Goal: Information Seeking & Learning: Compare options

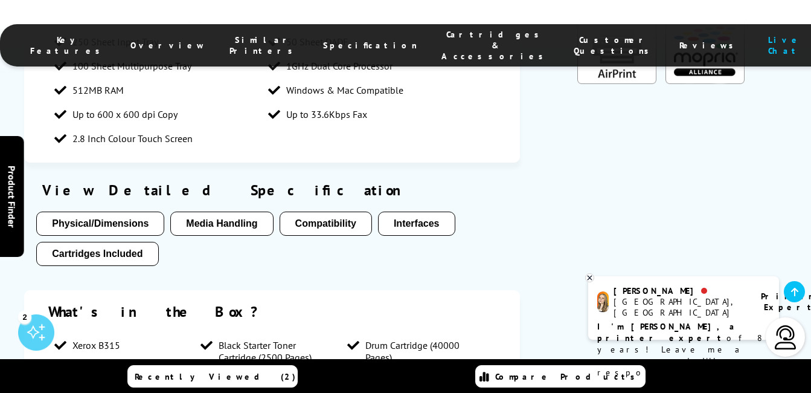
scroll to position [2030, 0]
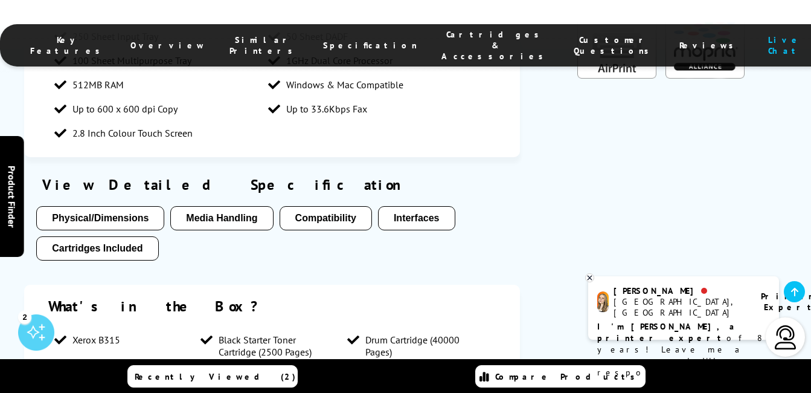
click at [233, 206] on button "Media Handling" at bounding box center [221, 218] width 103 height 24
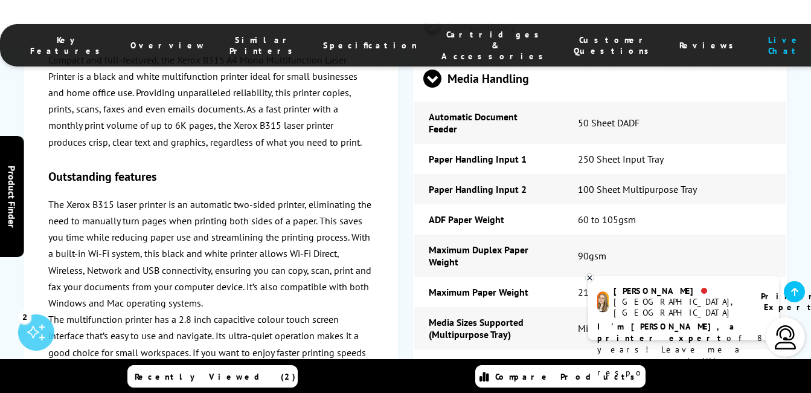
scroll to position [3438, 0]
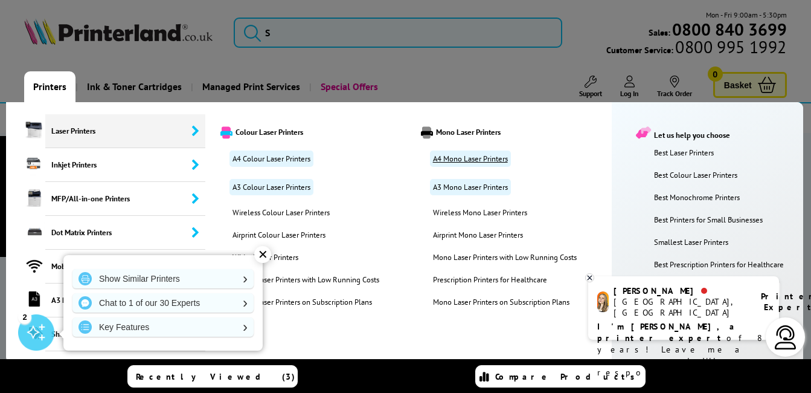
click at [451, 156] on link "A4 Mono Laser Printers" at bounding box center [470, 158] width 81 height 16
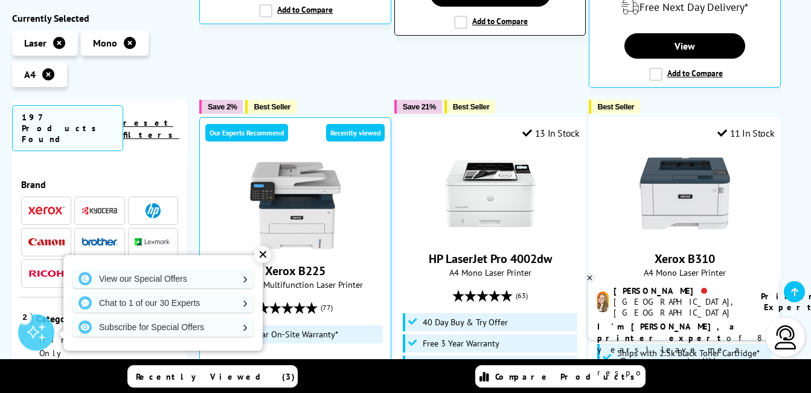
scroll to position [653, 0]
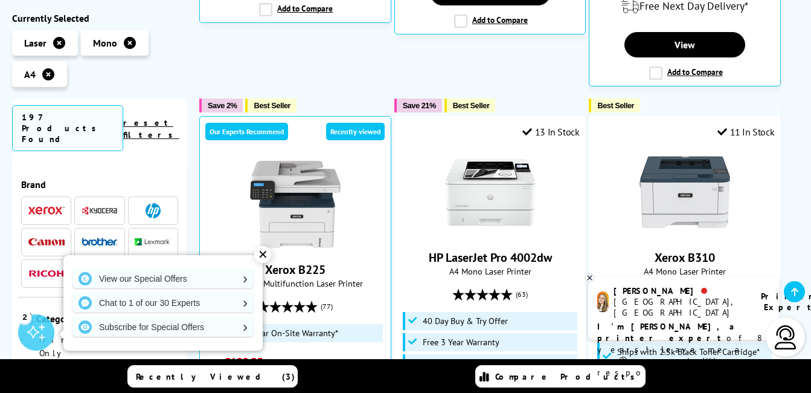
click at [266, 252] on div "✕" at bounding box center [262, 254] width 17 height 17
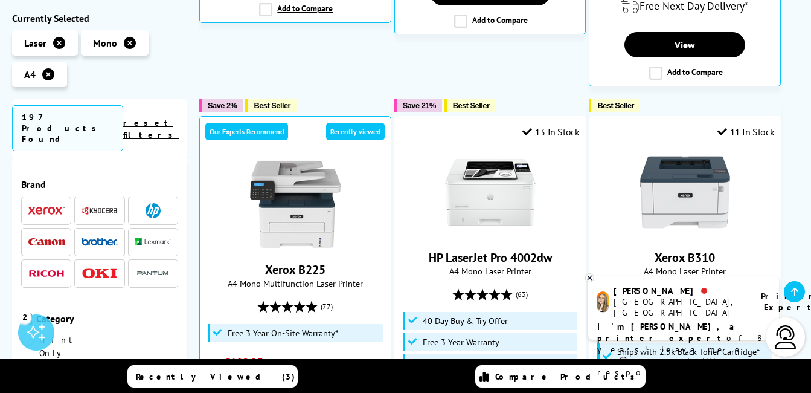
click at [588, 275] on icon at bounding box center [590, 277] width 8 height 9
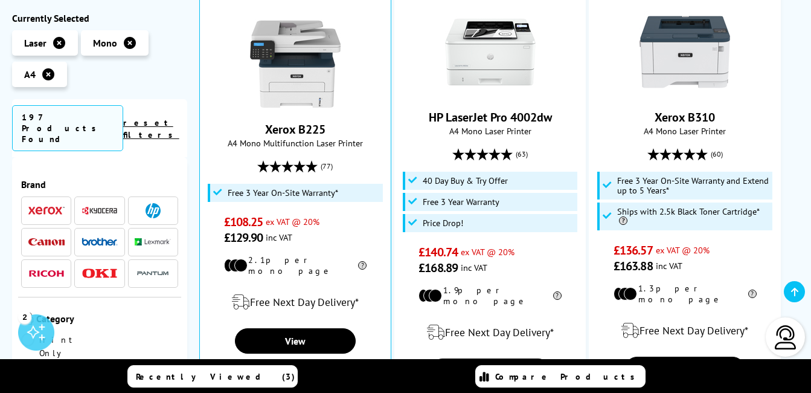
scroll to position [846, 0]
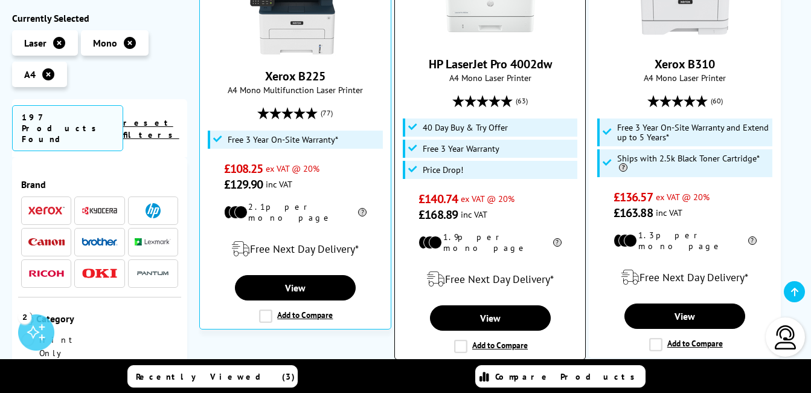
click at [523, 72] on span "A4 Mono Laser Printer" at bounding box center [490, 77] width 179 height 11
click at [519, 57] on link "HP LaserJet Pro 4002dw" at bounding box center [490, 64] width 123 height 16
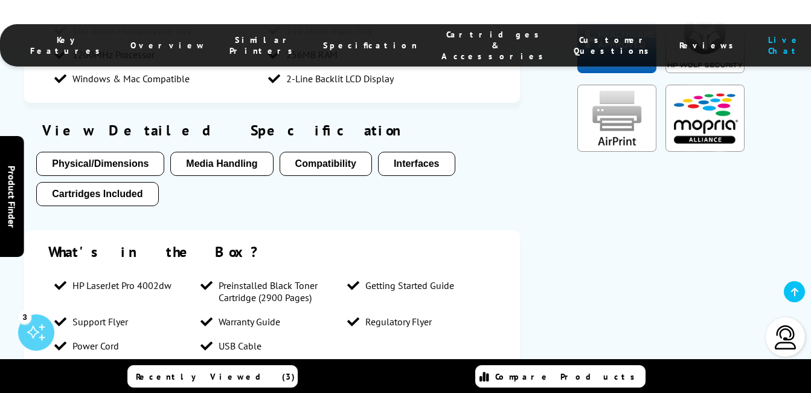
scroll to position [1208, 0]
click at [232, 151] on button "Media Handling" at bounding box center [221, 163] width 103 height 24
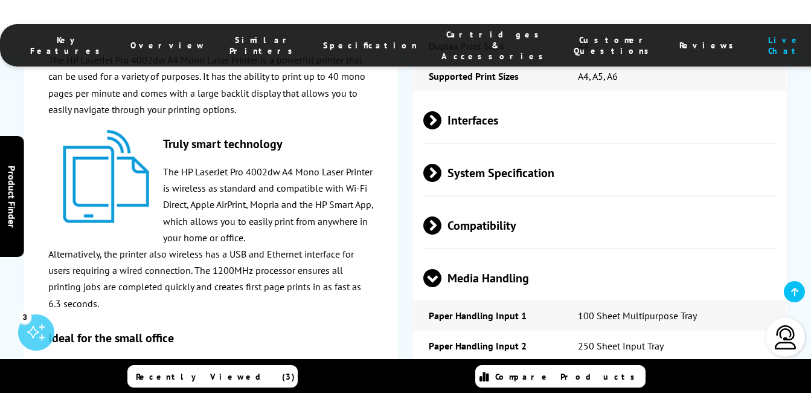
scroll to position [2131, 0]
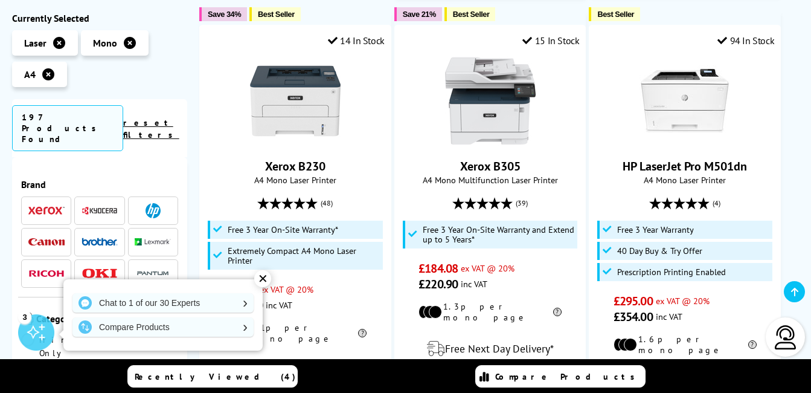
scroll to position [1208, 0]
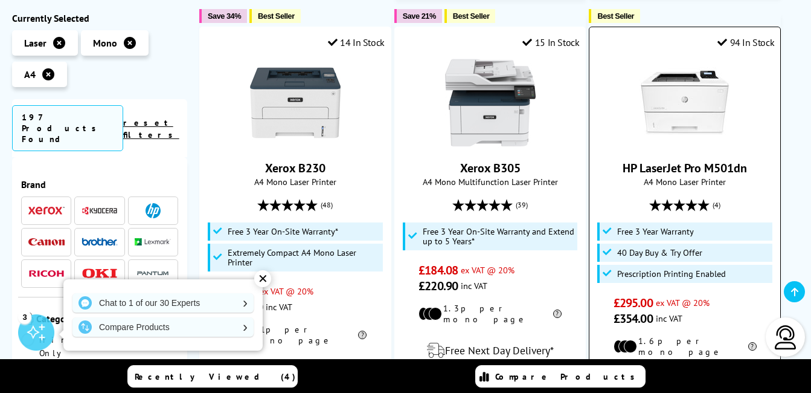
click at [671, 160] on link "HP LaserJet Pro M501dn" at bounding box center [685, 168] width 124 height 16
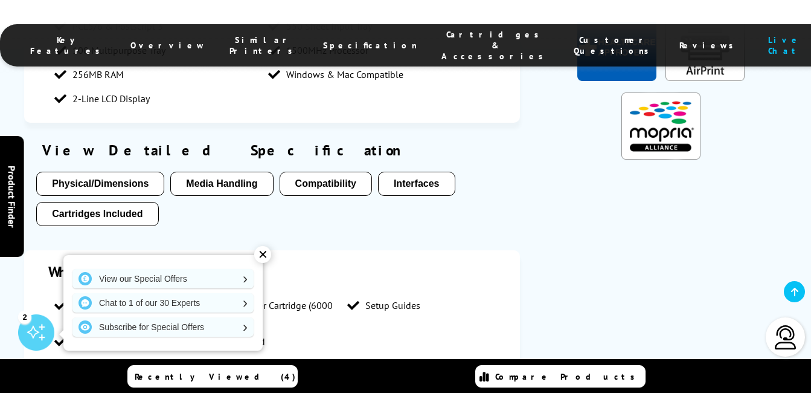
scroll to position [1136, 0]
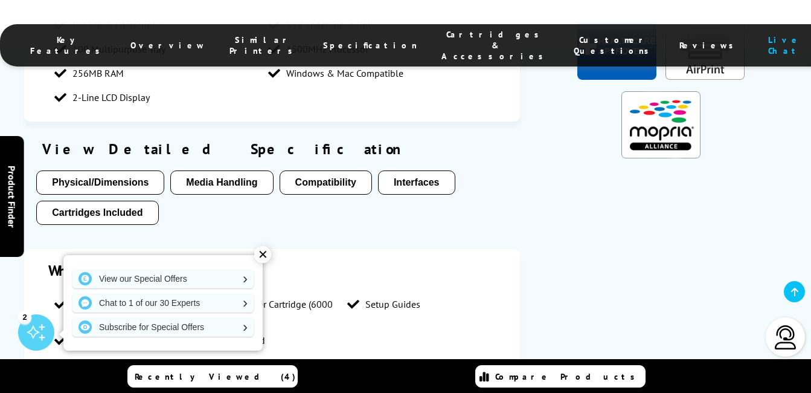
click at [234, 170] on button "Media Handling" at bounding box center [221, 182] width 103 height 24
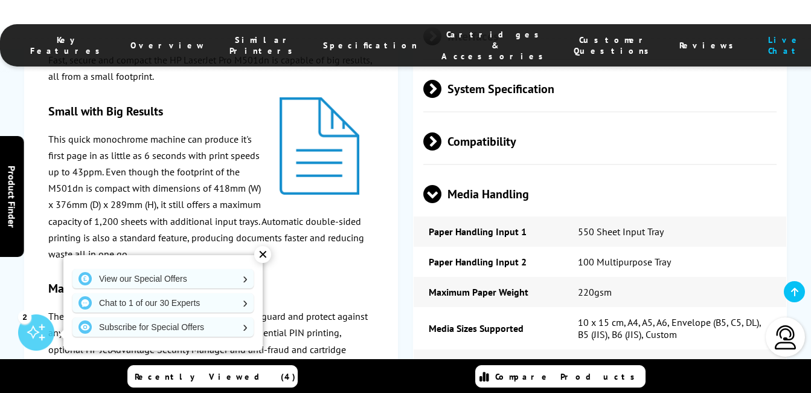
scroll to position [1940, 0]
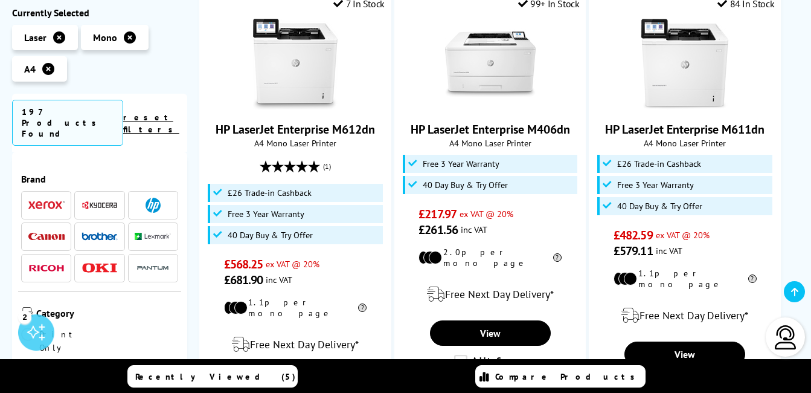
scroll to position [1716, 0]
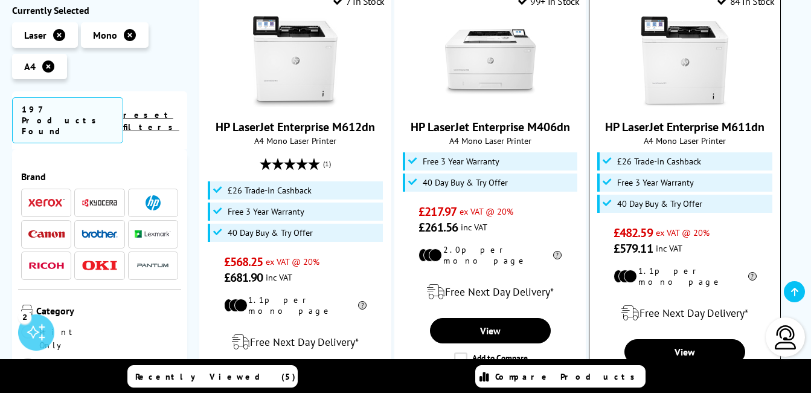
click at [653, 119] on link "HP LaserJet Enterprise M611dn" at bounding box center [685, 127] width 160 height 16
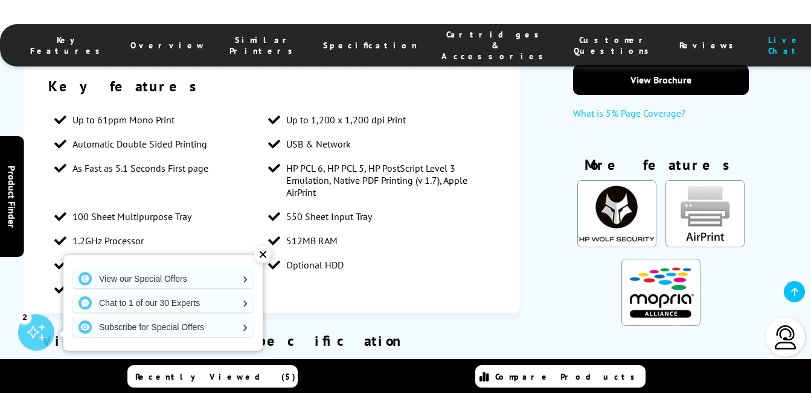
scroll to position [1329, 0]
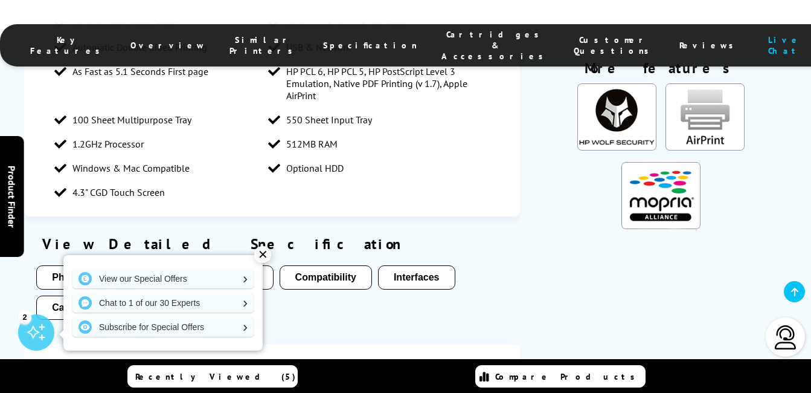
click at [207, 265] on button "Media Handling" at bounding box center [221, 277] width 103 height 24
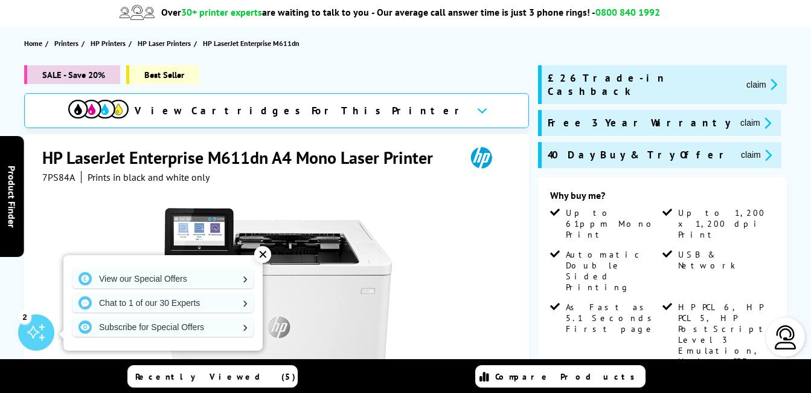
scroll to position [0, 0]
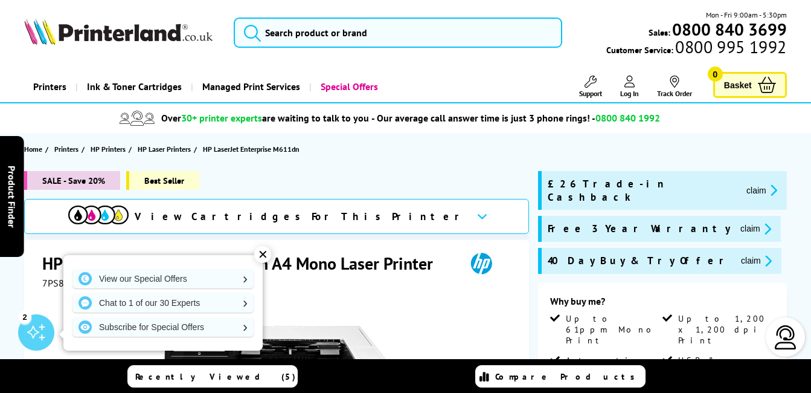
click at [262, 251] on div "✕" at bounding box center [262, 254] width 17 height 17
